Goal: Feedback & Contribution: Contribute content

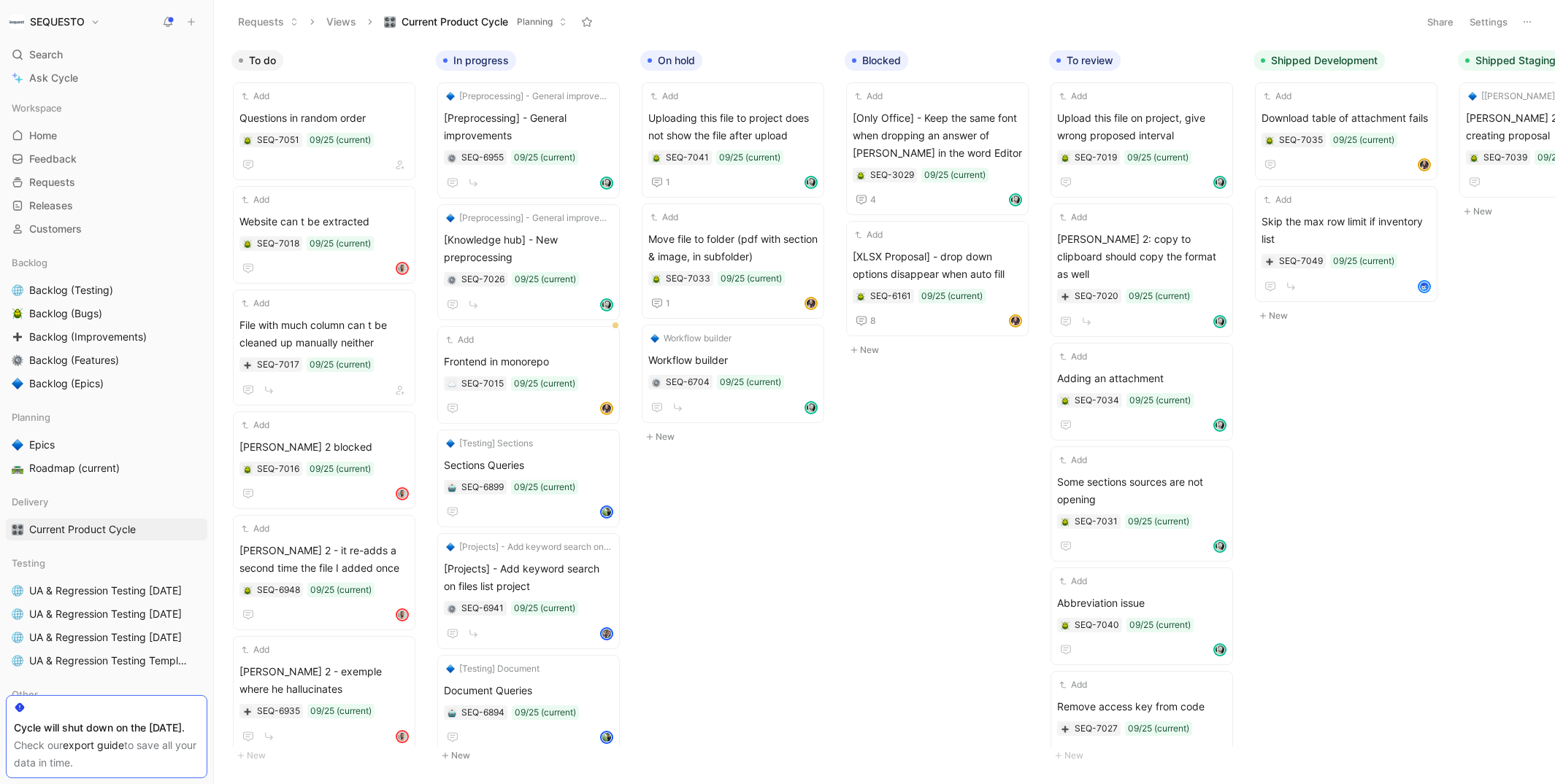
click at [188, 22] on icon at bounding box center [190, 22] width 10 height 10
click at [263, 24] on button "New feedback c" at bounding box center [289, 27] width 156 height 24
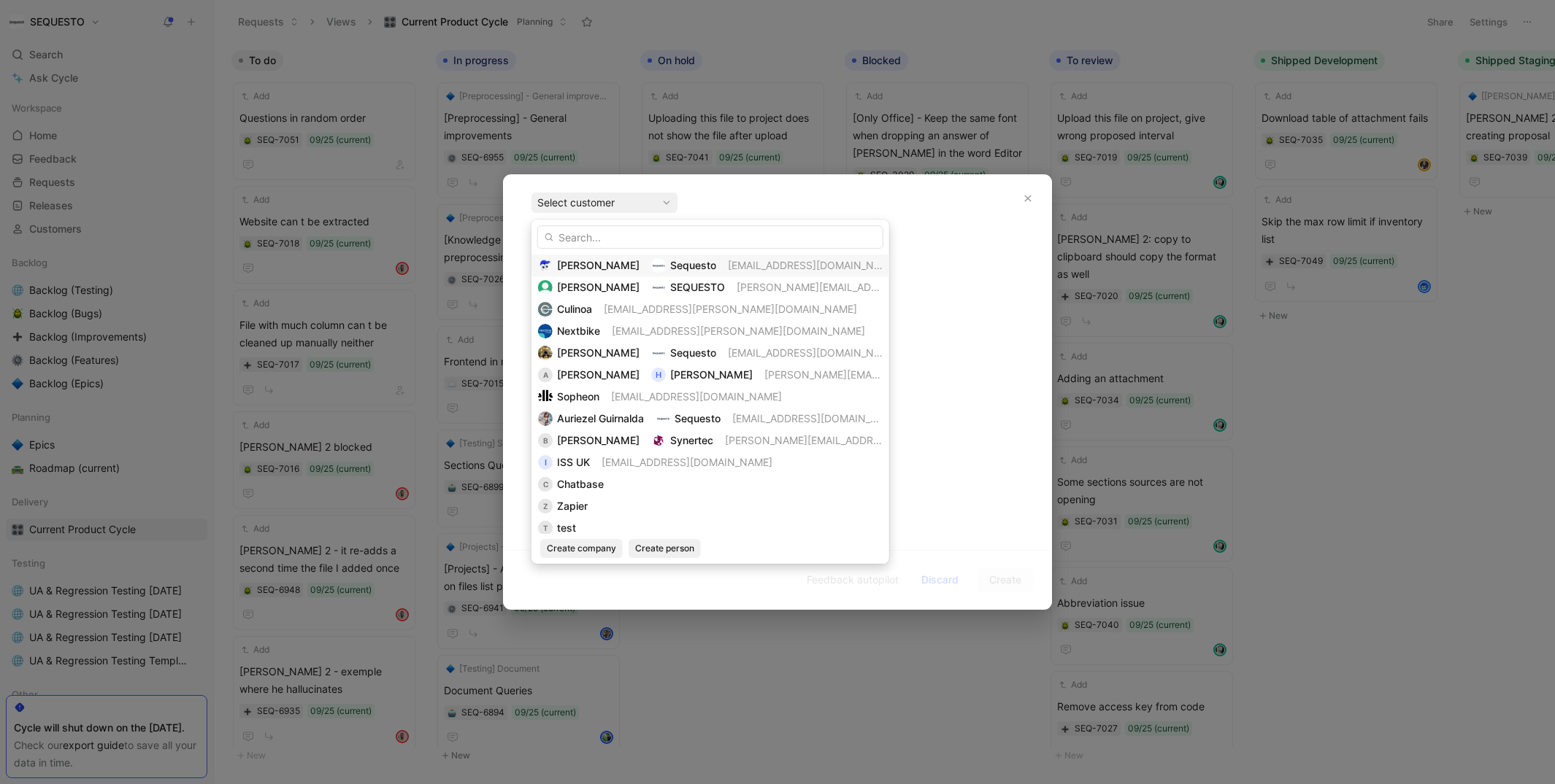
click at [585, 260] on span "[PERSON_NAME]" at bounding box center [598, 266] width 83 height 13
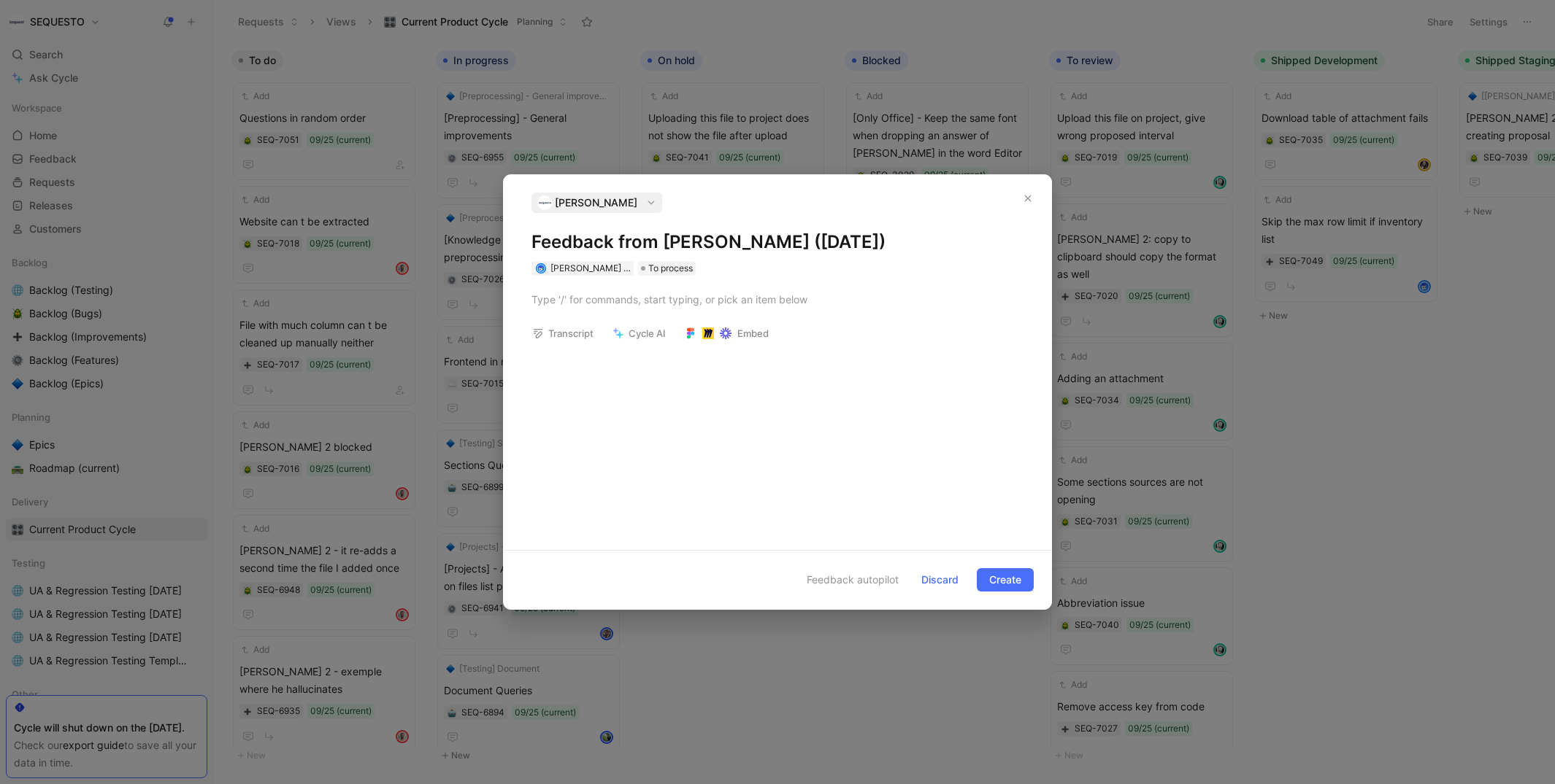
click at [581, 244] on h1 "Feedback from [PERSON_NAME] ([DATE])" at bounding box center [777, 242] width 492 height 24
click at [627, 297] on div at bounding box center [777, 299] width 492 height 15
click at [608, 298] on div "Tag1 & tag 2 AND Tag1 & Tag3" at bounding box center [777, 299] width 492 height 15
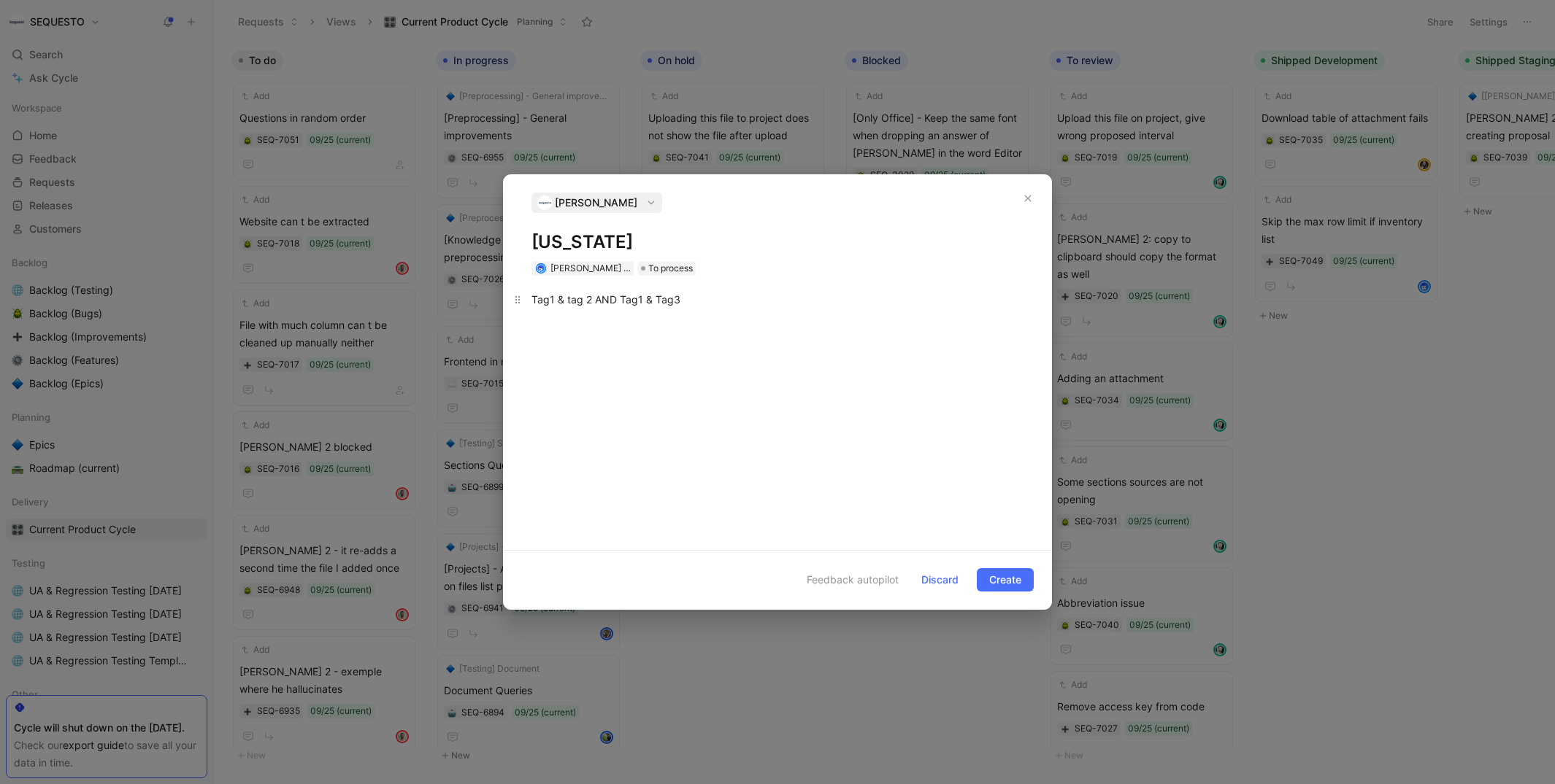
click at [608, 298] on div "Tag1 & tag 2 AND Tag1 & Tag3" at bounding box center [777, 299] width 492 height 15
click at [661, 369] on div "Tag1 & tag 2 OR Tag1 & Tag3" at bounding box center [777, 407] width 548 height 263
click at [537, 301] on div "Tag1 & tag 2 OR Tag1 & Tag3" at bounding box center [777, 299] width 492 height 15
click at [727, 299] on div "Tag1 & tag 2 OR Tag1 & Tag3" at bounding box center [784, 297] width 477 height 15
